Goal: Task Accomplishment & Management: Manage account settings

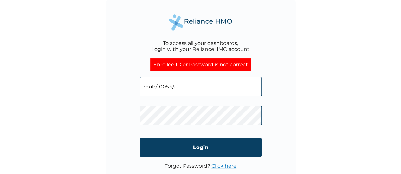
click at [187, 87] on input "muh/10054/a" at bounding box center [201, 86] width 122 height 19
type input "MUH/10054/A"
click at [199, 148] on input "Login" at bounding box center [201, 147] width 122 height 19
click at [199, 88] on input "MUH/10054/A" at bounding box center [201, 86] width 122 height 19
click at [196, 148] on input "Login" at bounding box center [201, 147] width 122 height 19
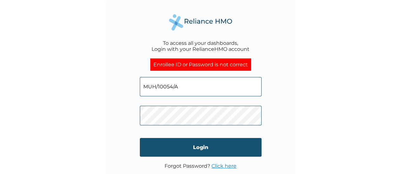
click at [198, 149] on input "Login" at bounding box center [201, 147] width 122 height 19
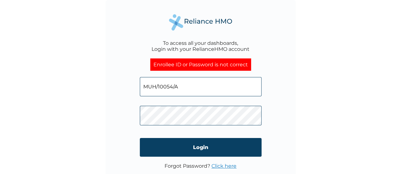
click at [217, 88] on input "MUH/10054/A" at bounding box center [201, 86] width 122 height 19
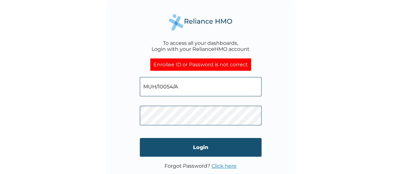
click at [213, 152] on input "Login" at bounding box center [201, 147] width 122 height 19
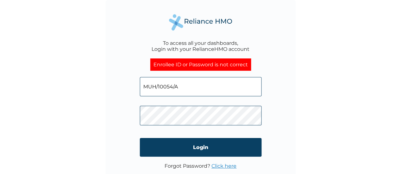
click at [209, 87] on input "MUH/10054/A" at bounding box center [201, 86] width 122 height 19
type input "muh/10054/a"
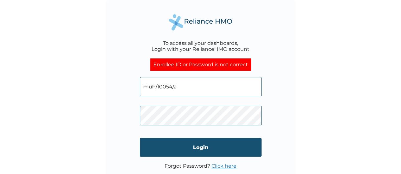
click at [195, 146] on input "Login" at bounding box center [201, 147] width 122 height 19
click at [196, 148] on input "Login" at bounding box center [201, 147] width 122 height 19
